Goal: Obtain resource: Download file/media

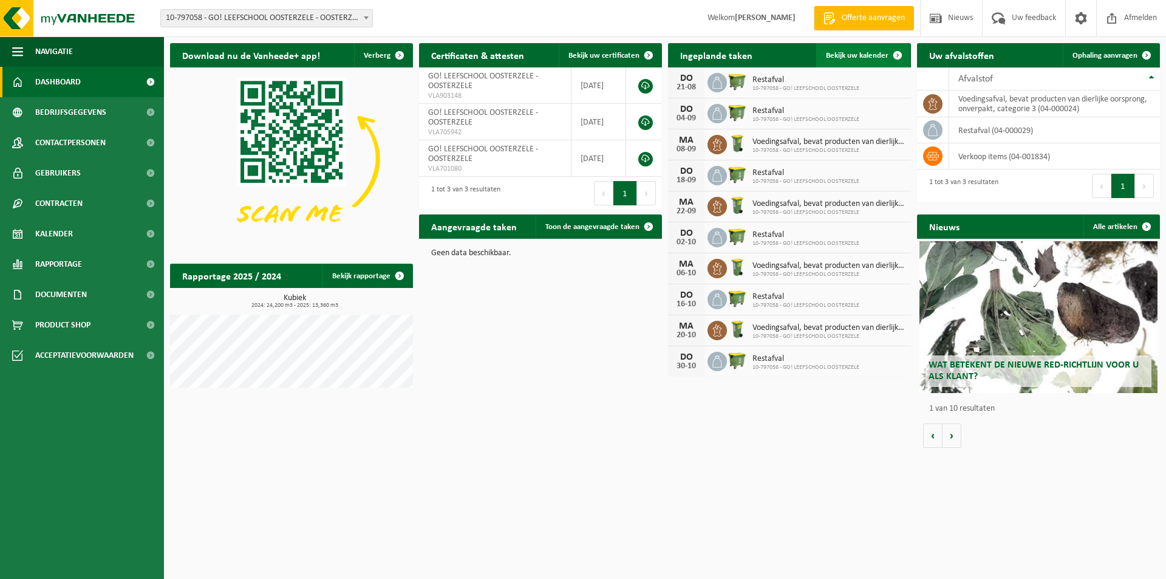
click at [898, 56] on span at bounding box center [897, 55] width 24 height 24
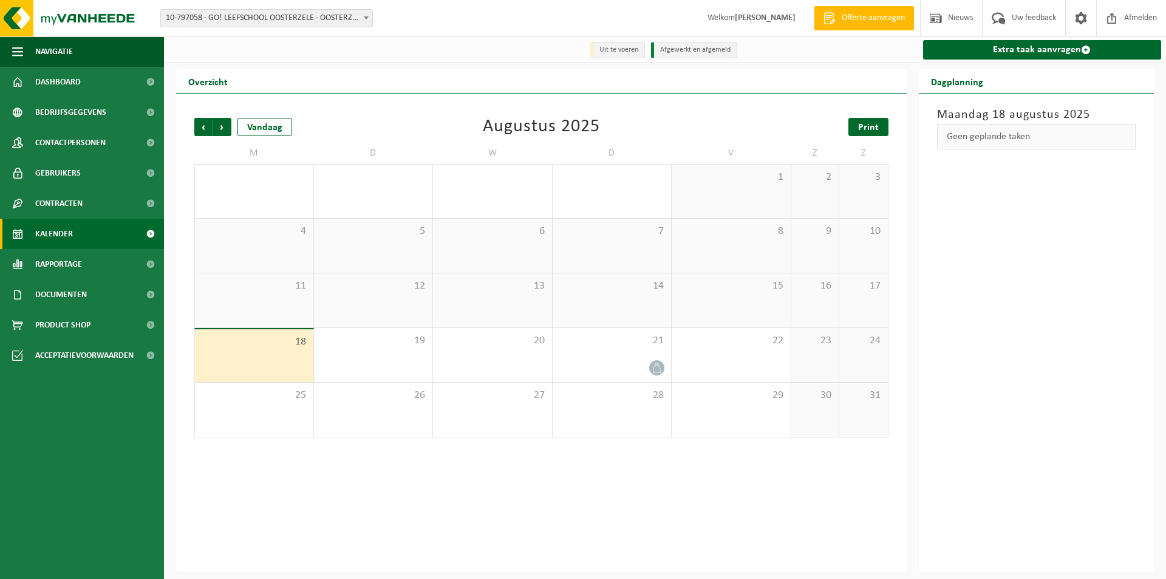
click at [864, 128] on span "Print" at bounding box center [868, 128] width 21 height 10
click at [222, 129] on span "Volgende" at bounding box center [222, 127] width 18 height 18
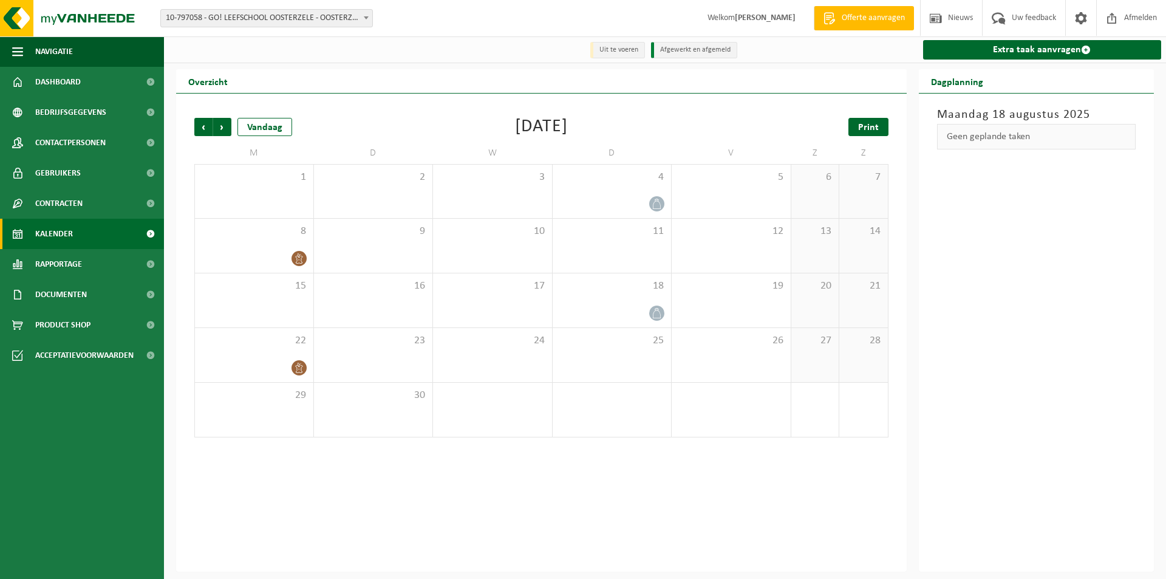
click at [859, 131] on span "Print" at bounding box center [868, 128] width 21 height 10
click at [220, 124] on span "Volgende" at bounding box center [222, 127] width 18 height 18
click at [856, 128] on link "Print" at bounding box center [868, 127] width 40 height 18
click at [227, 126] on span "Volgende" at bounding box center [222, 127] width 18 height 18
click at [874, 129] on span "Print" at bounding box center [868, 128] width 21 height 10
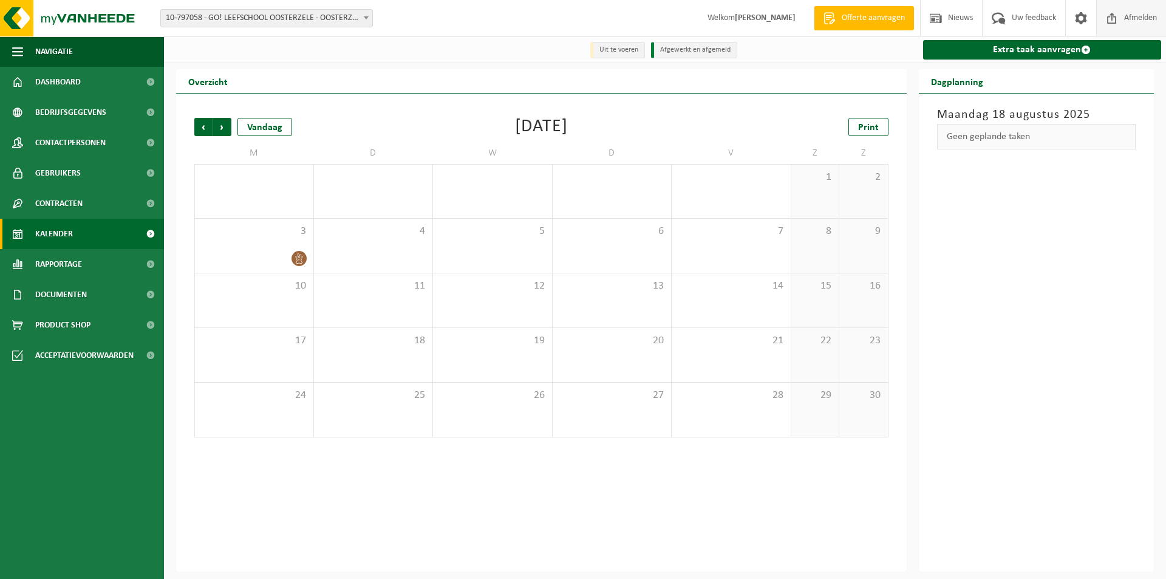
click at [1127, 20] on span "Afmelden" at bounding box center [1140, 18] width 39 height 36
